Goal: Answer question/provide support

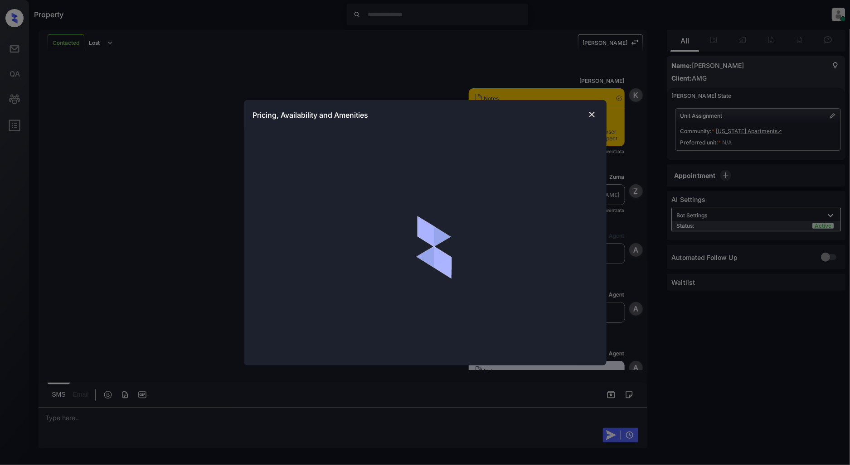
scroll to position [583, 0]
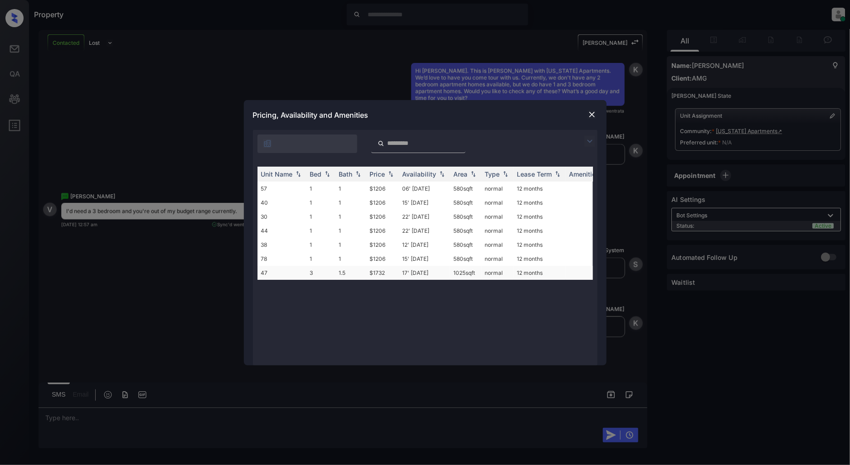
click at [381, 273] on td "$1732" at bounding box center [382, 273] width 33 height 14
drag, startPoint x: 383, startPoint y: 271, endPoint x: 367, endPoint y: 271, distance: 15.9
click at [367, 271] on td "$1732" at bounding box center [382, 273] width 33 height 14
copy td "$1732"
click at [590, 116] on img at bounding box center [591, 114] width 9 height 9
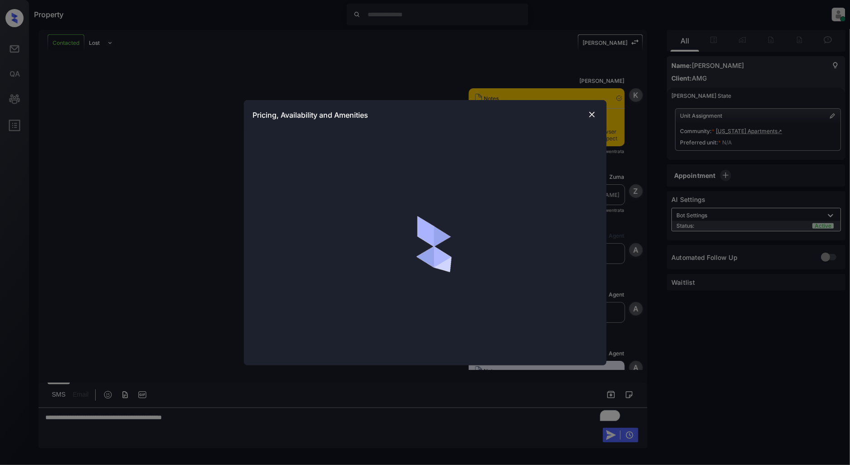
scroll to position [583, 0]
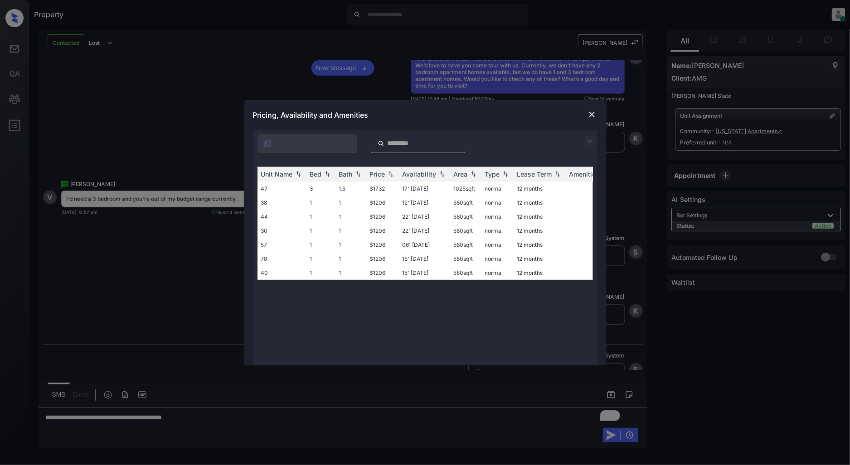
click at [592, 116] on img at bounding box center [591, 114] width 9 height 9
